Goal: Task Accomplishment & Management: Use online tool/utility

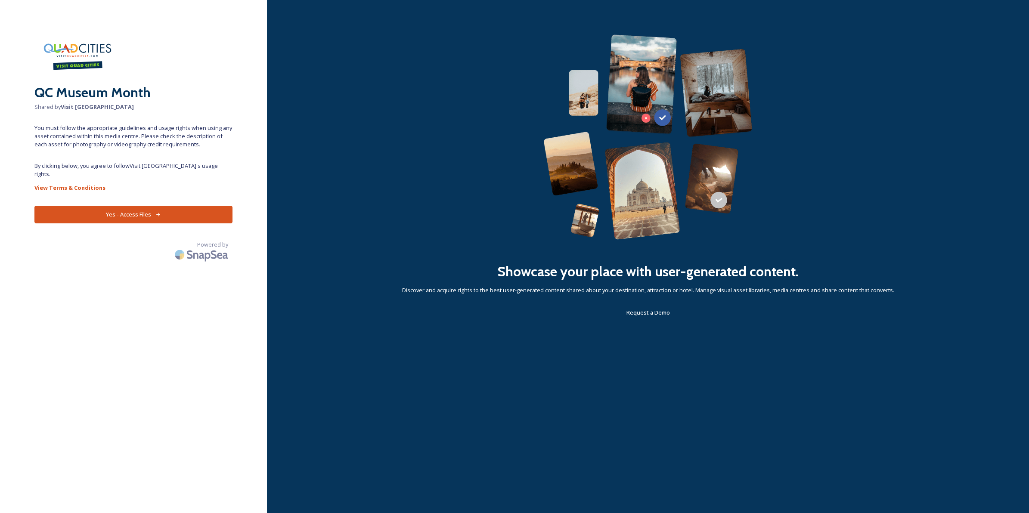
click at [181, 210] on button "Yes - Access Files" at bounding box center [133, 215] width 198 height 18
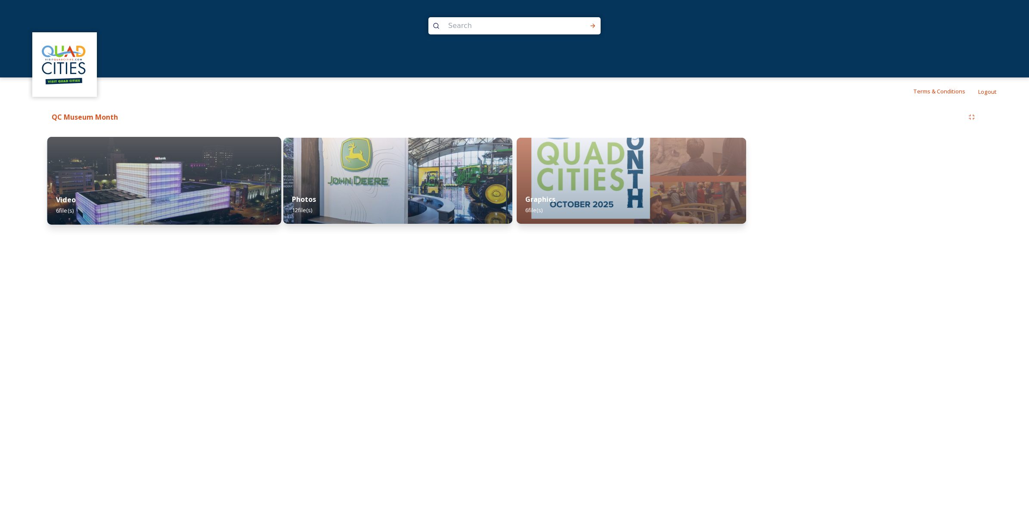
click at [99, 197] on div "Video 6 file(s)" at bounding box center [164, 204] width 234 height 39
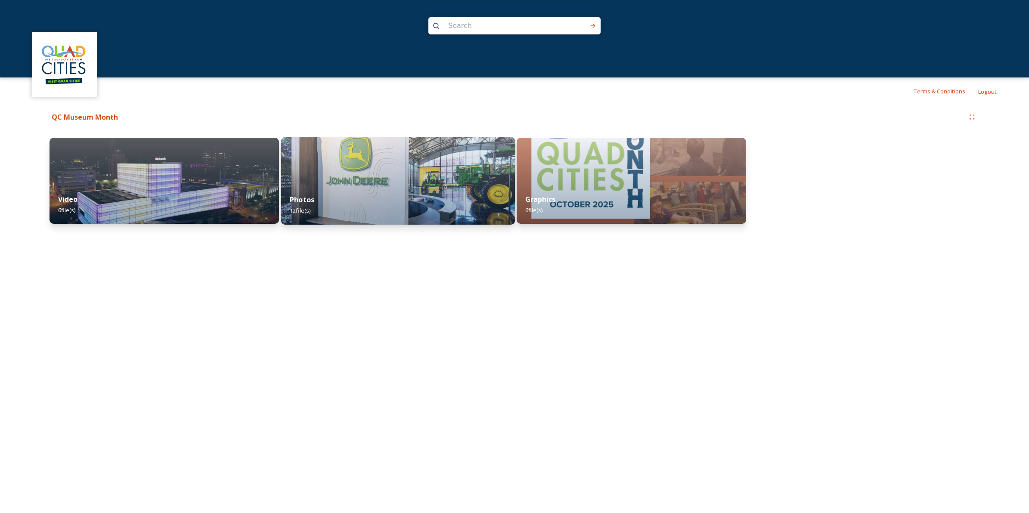
click at [360, 204] on div "Photos 12 file(s)" at bounding box center [398, 204] width 234 height 39
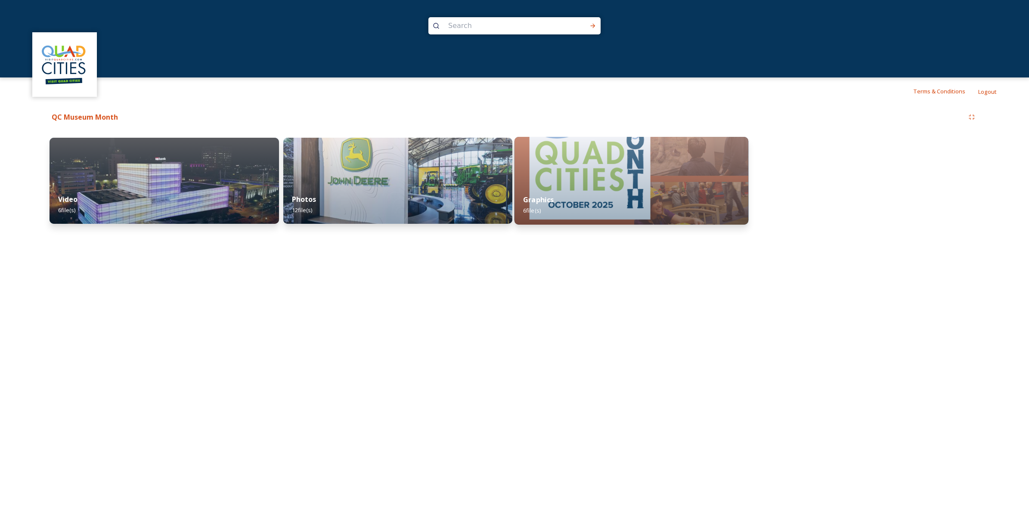
click at [609, 202] on div "Graphics 6 file(s)" at bounding box center [631, 204] width 234 height 39
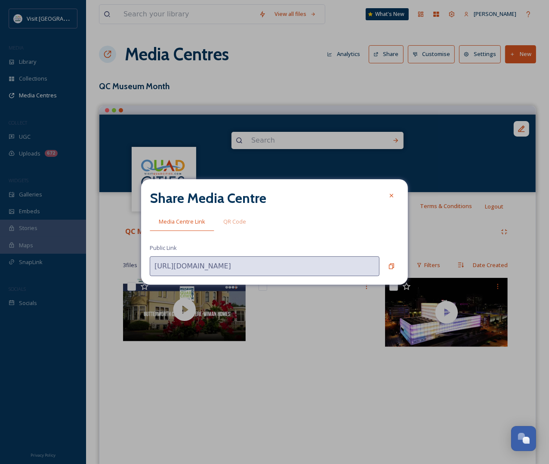
click at [396, 194] on div at bounding box center [391, 195] width 15 height 15
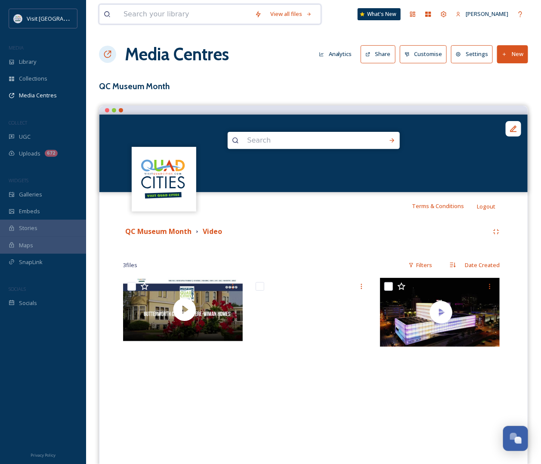
click at [147, 19] on input at bounding box center [184, 14] width 131 height 19
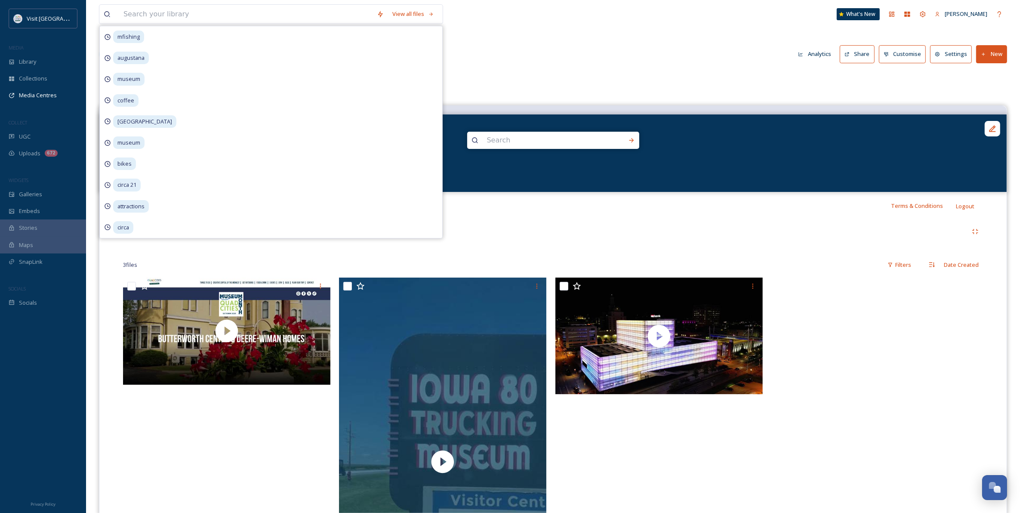
click at [549, 48] on div "Media Centres Analytics Share Customise Settings New" at bounding box center [553, 54] width 908 height 26
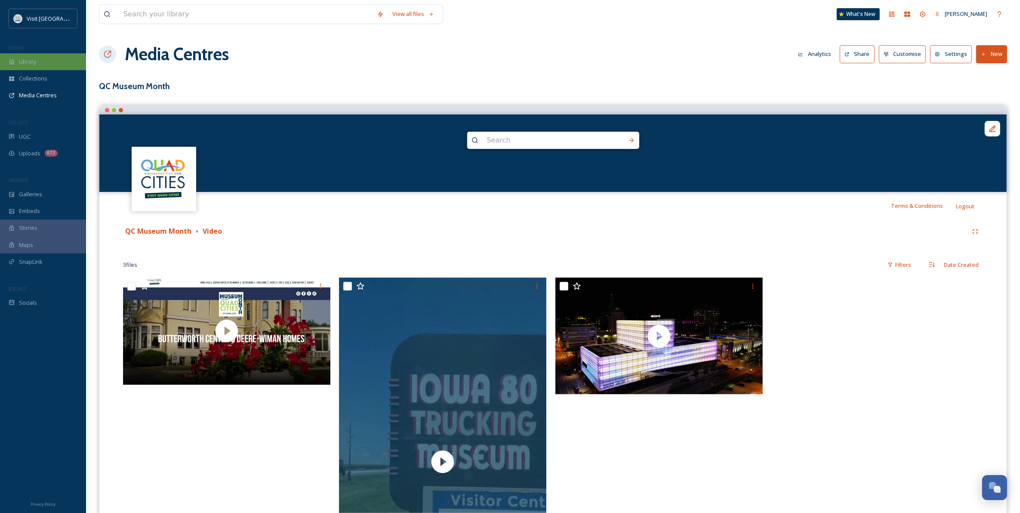
click at [58, 53] on div "Library" at bounding box center [43, 61] width 86 height 17
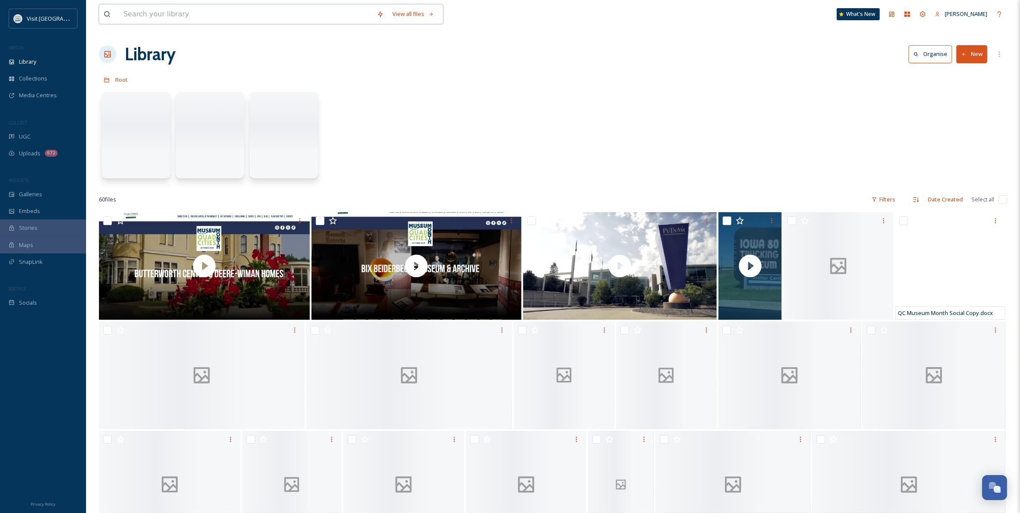
click at [175, 15] on input at bounding box center [245, 14] width 253 height 19
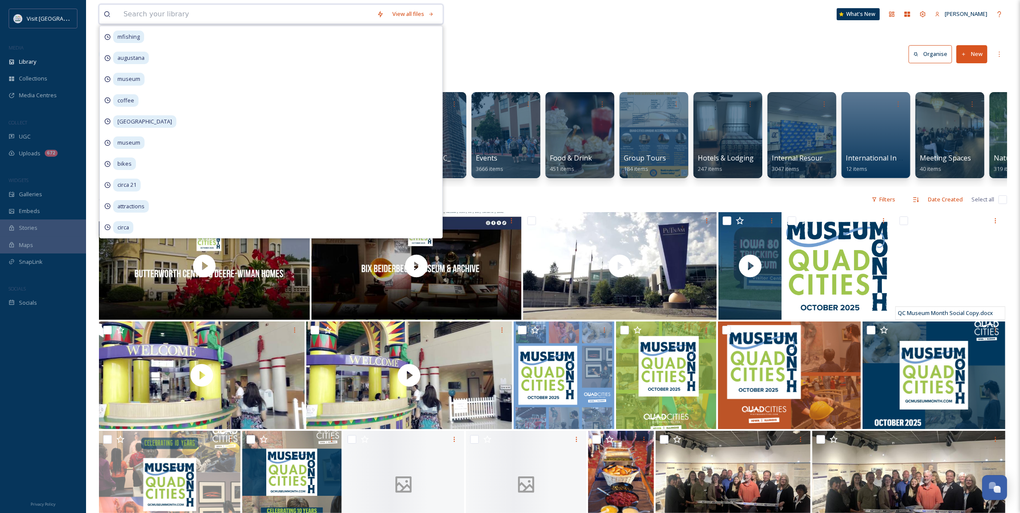
click at [185, 14] on input at bounding box center [245, 14] width 253 height 19
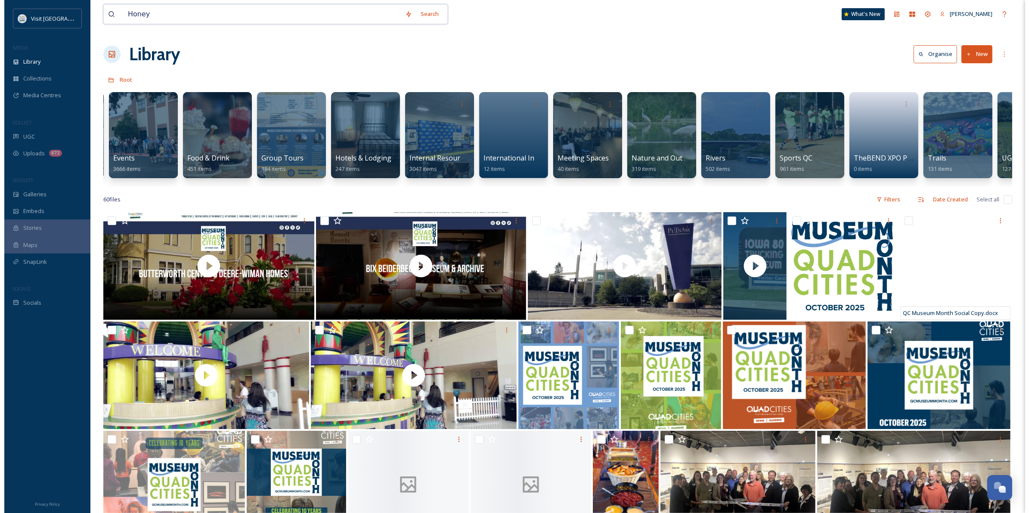
scroll to position [0, 379]
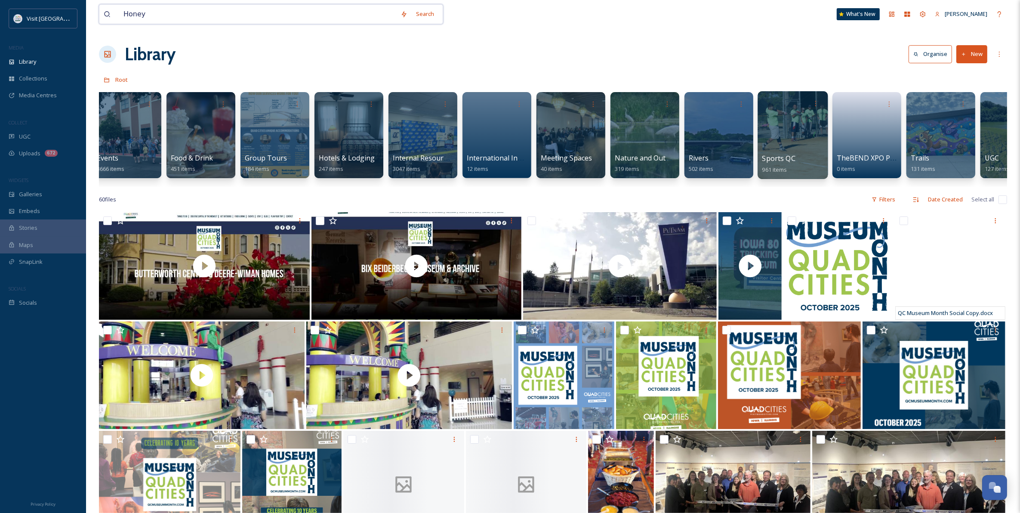
type input "Honey"
click at [549, 140] on div at bounding box center [793, 135] width 70 height 88
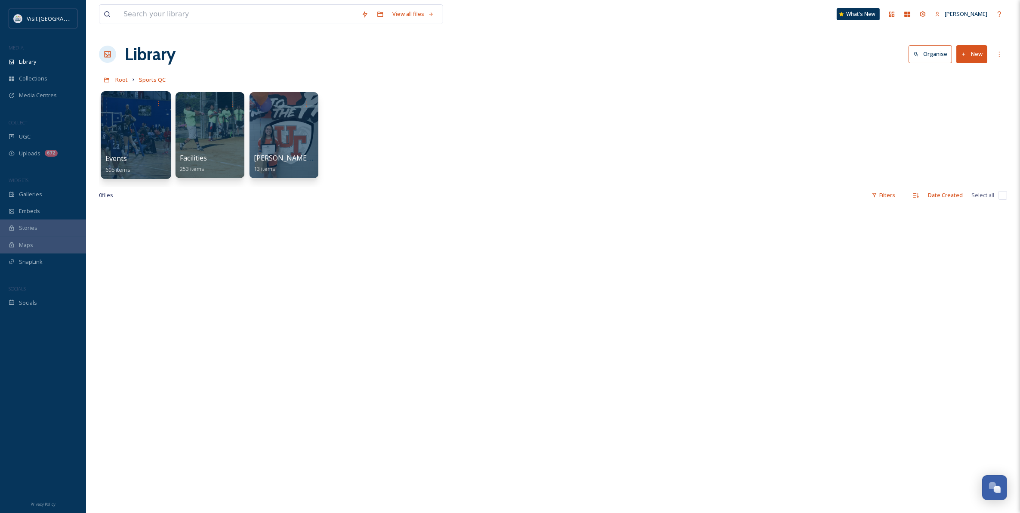
click at [141, 150] on div at bounding box center [136, 135] width 70 height 88
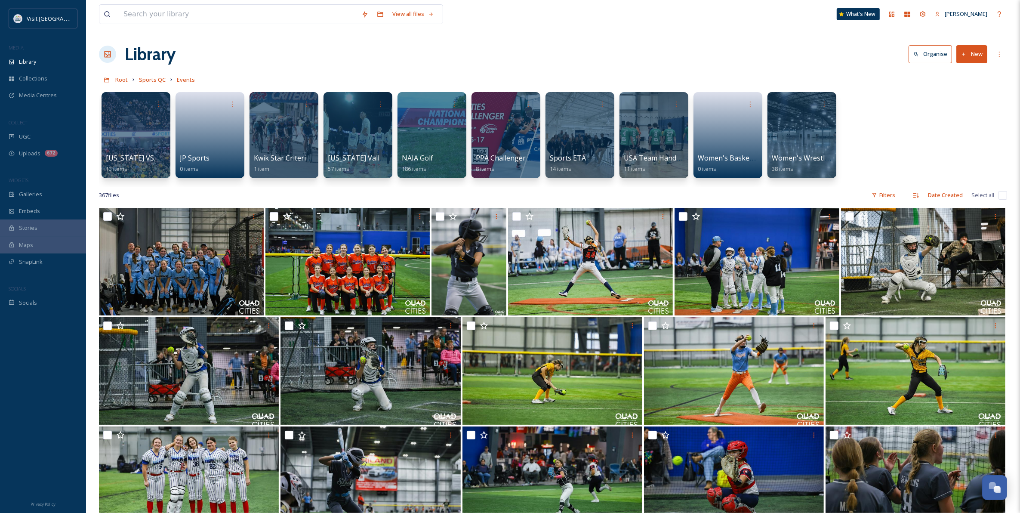
click at [549, 53] on button "New" at bounding box center [972, 54] width 31 height 18
click at [549, 105] on span "Folder" at bounding box center [962, 108] width 16 height 8
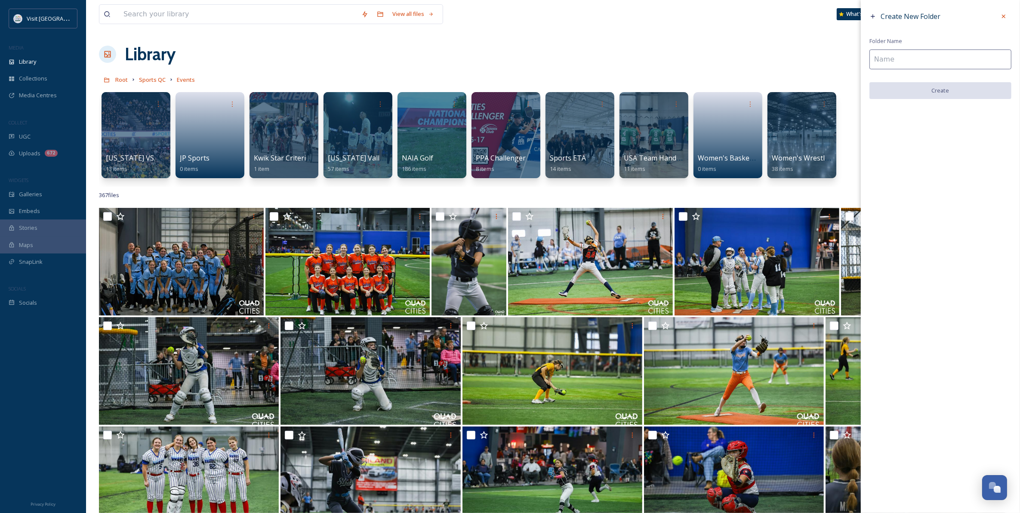
click at [549, 63] on input at bounding box center [941, 59] width 142 height 20
type input "Honeypot"
click at [549, 91] on button "Create" at bounding box center [941, 91] width 142 height 18
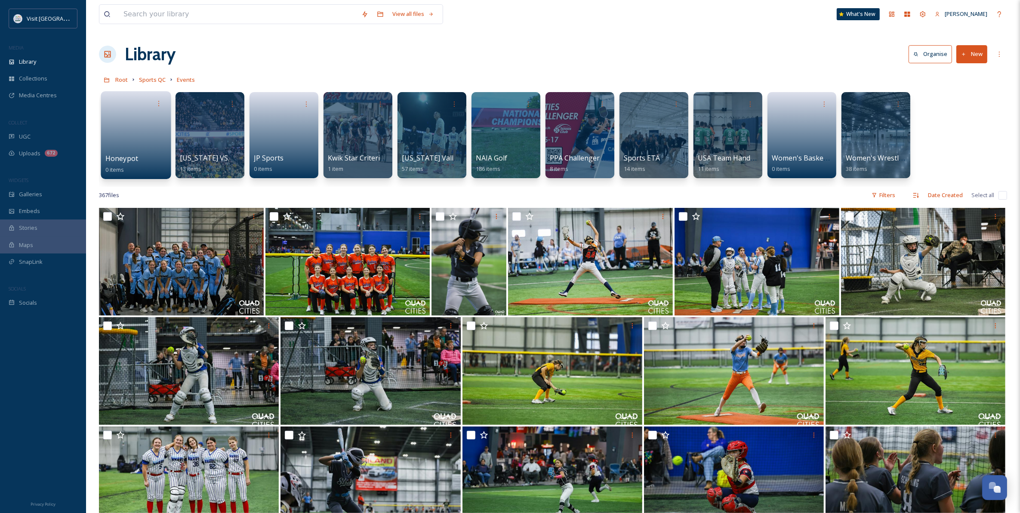
click at [125, 138] on link at bounding box center [136, 132] width 62 height 42
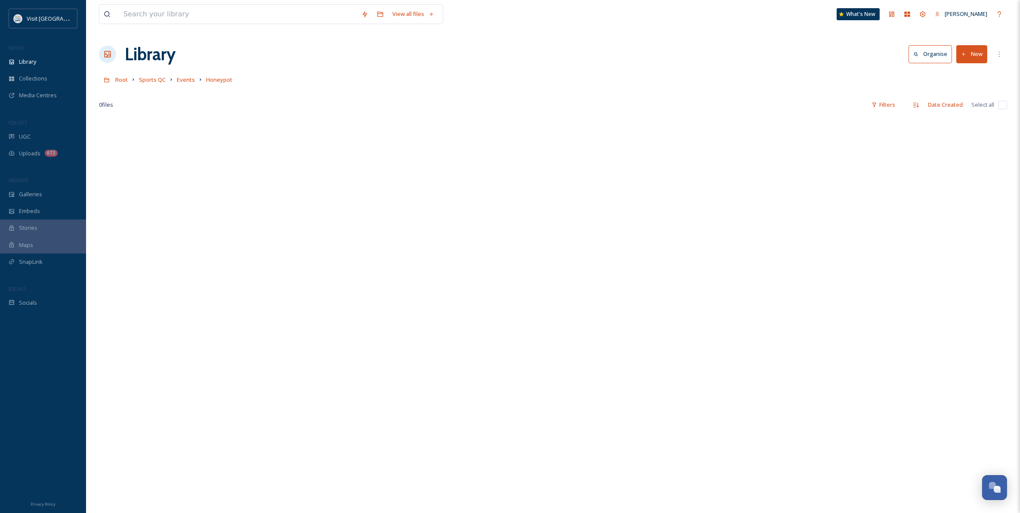
click at [549, 56] on button "New" at bounding box center [972, 54] width 31 height 18
click at [549, 76] on span "File Upload" at bounding box center [968, 74] width 28 height 8
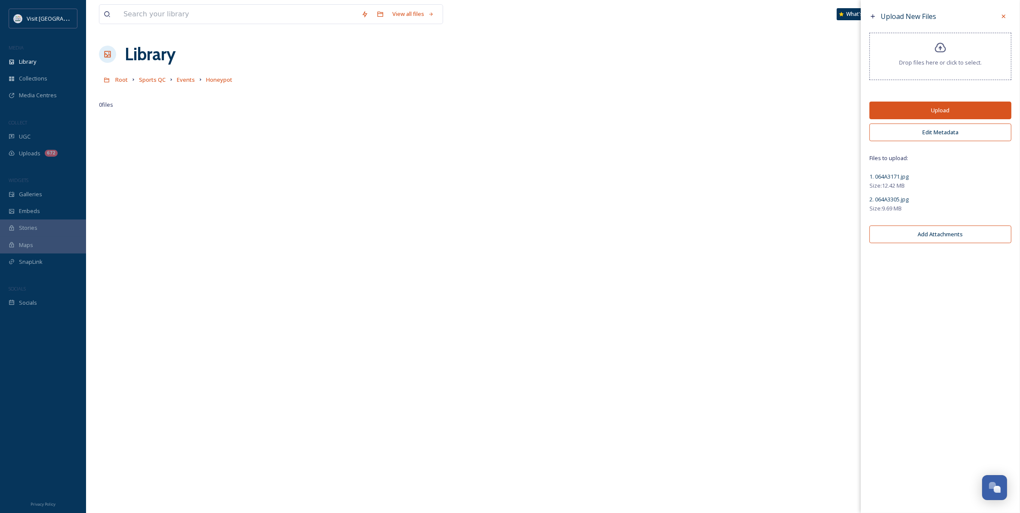
click at [549, 104] on button "Upload" at bounding box center [941, 111] width 142 height 18
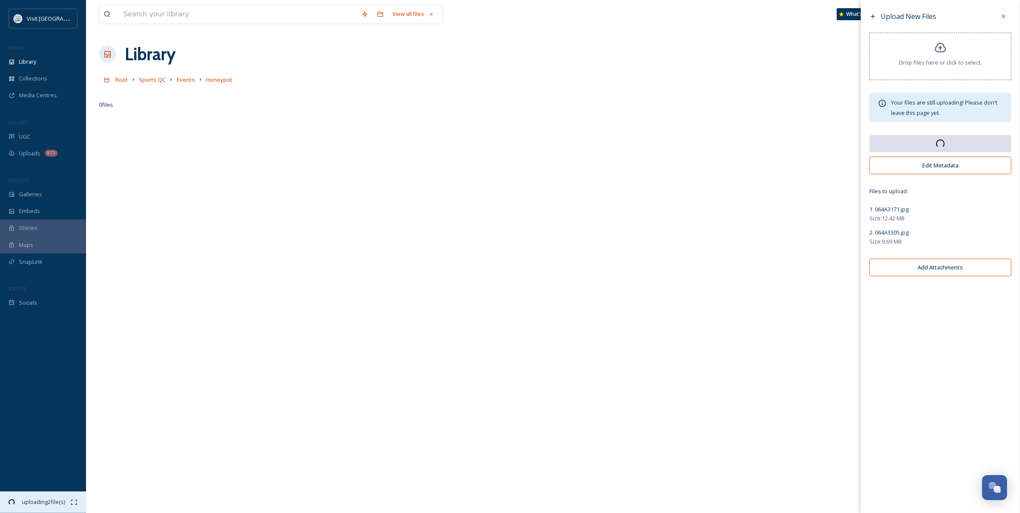
click at [49, 463] on span "00:29 remaining" at bounding box center [44, 502] width 54 height 8
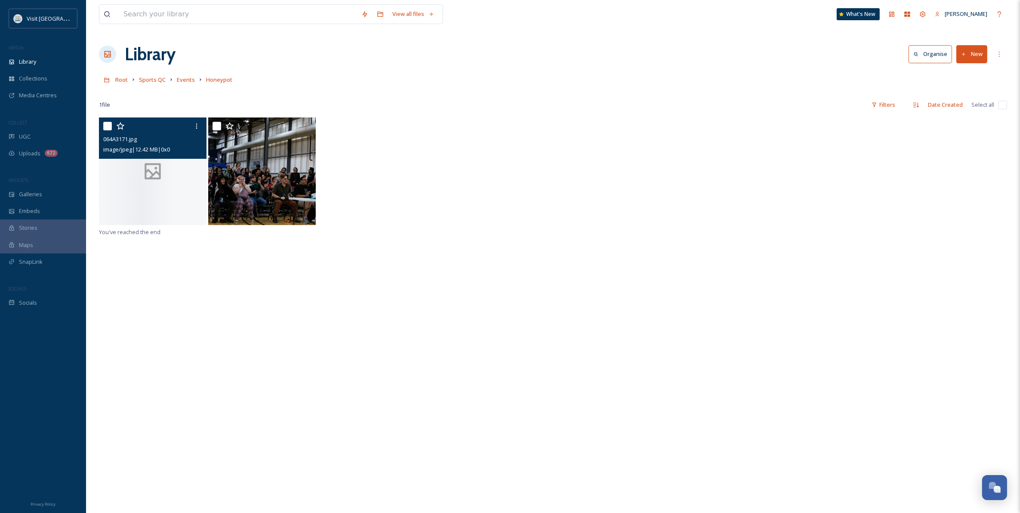
click at [119, 183] on div at bounding box center [153, 171] width 108 height 108
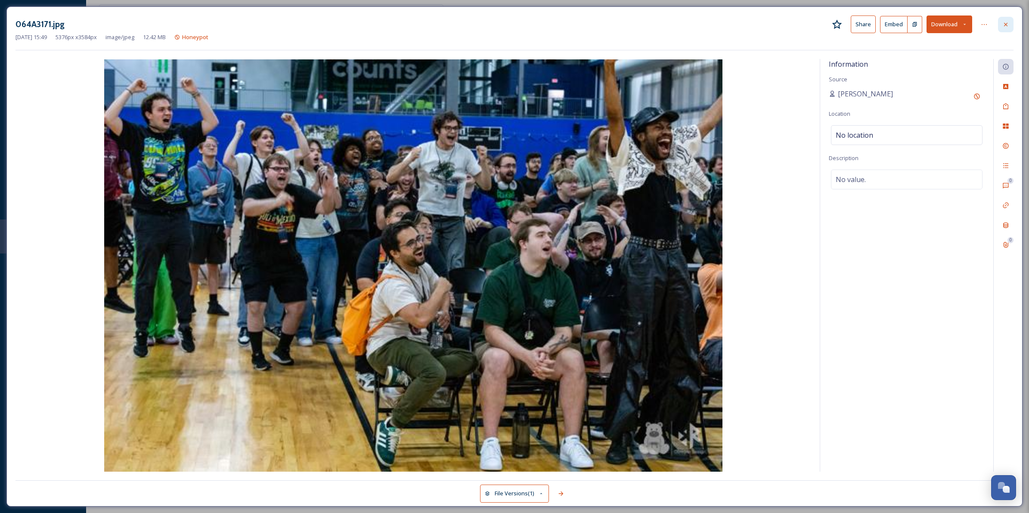
click at [549, 22] on icon at bounding box center [1005, 24] width 7 height 7
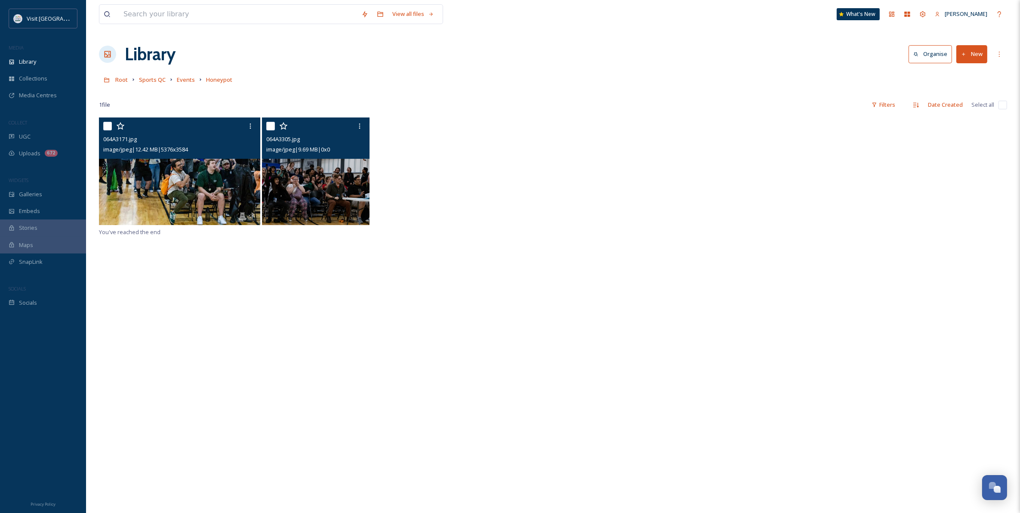
click at [337, 175] on img at bounding box center [316, 171] width 108 height 108
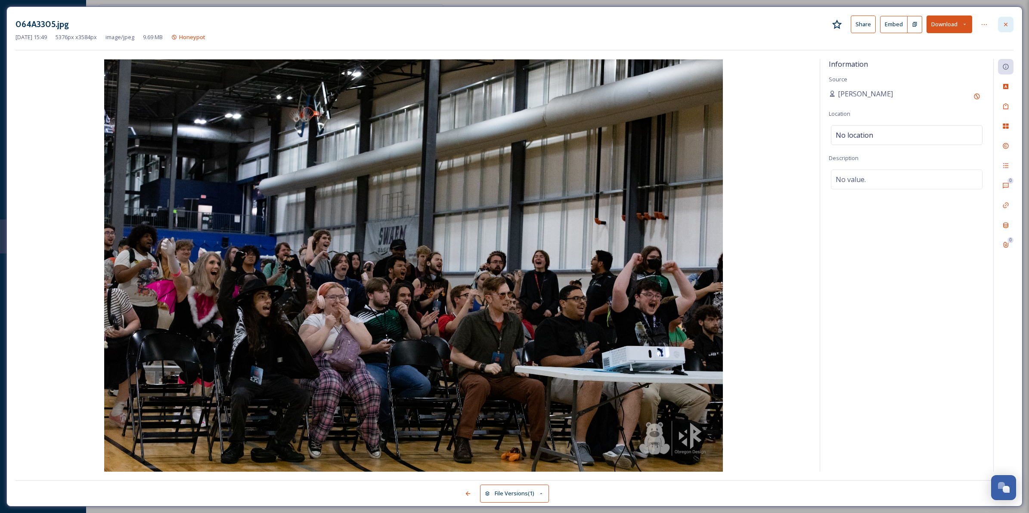
click at [549, 26] on div at bounding box center [1005, 24] width 15 height 15
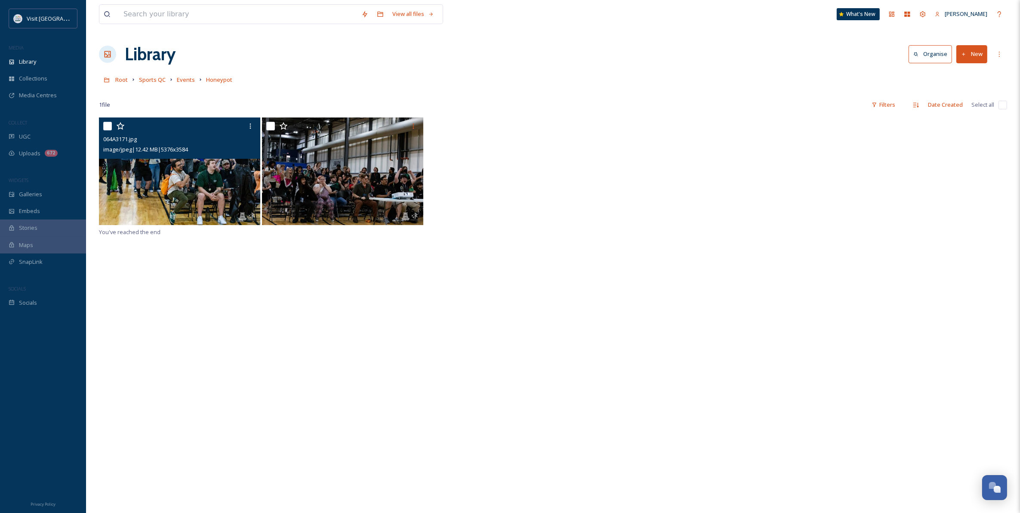
click at [198, 196] on img at bounding box center [179, 171] width 161 height 108
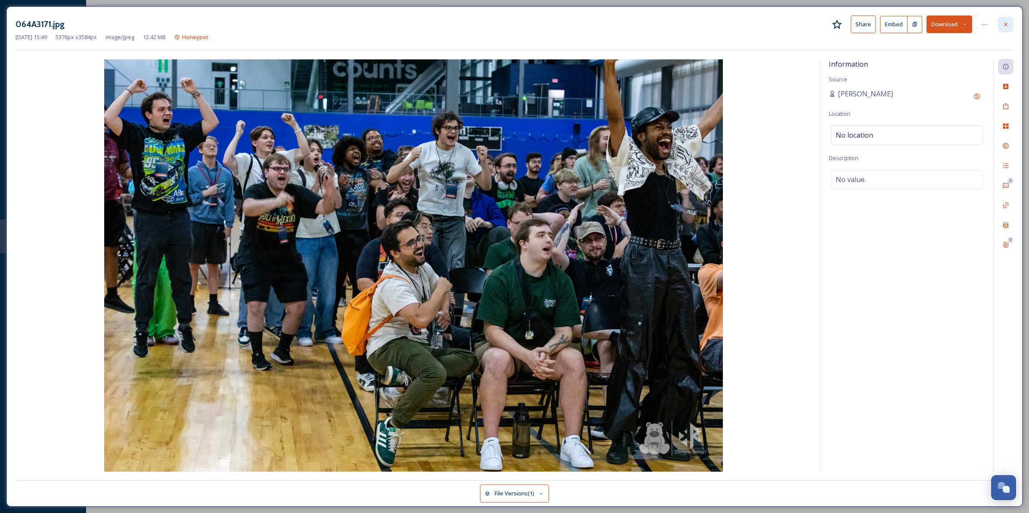
click at [1008, 20] on div at bounding box center [1005, 24] width 15 height 15
